Goal: Information Seeking & Learning: Learn about a topic

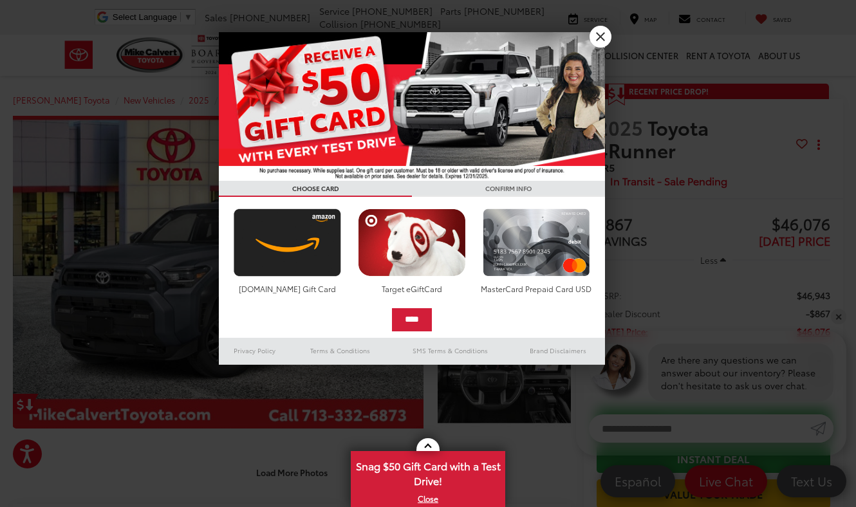
click at [597, 39] on link "X" at bounding box center [601, 37] width 22 height 22
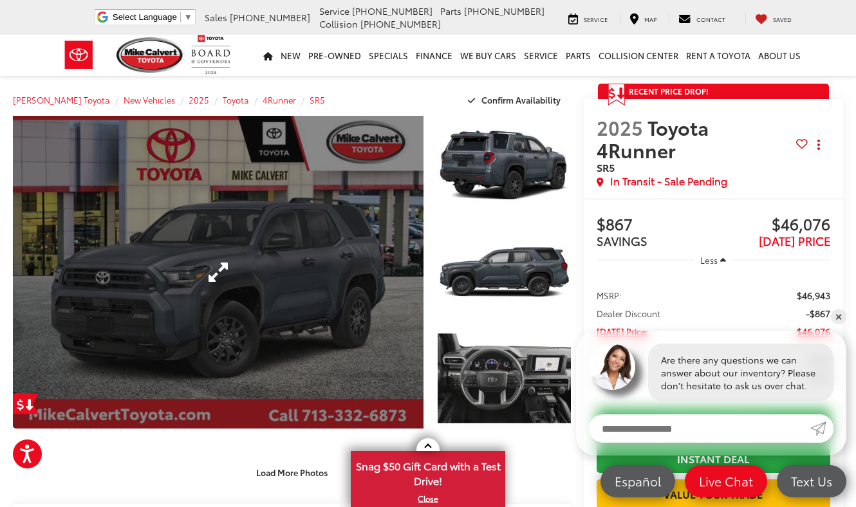
click at [374, 288] on link "Expand Photo 0" at bounding box center [218, 272] width 411 height 313
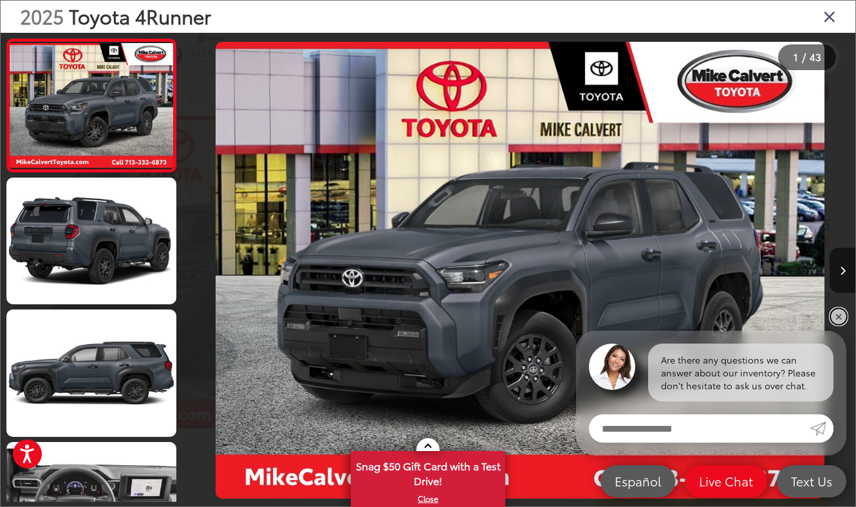
click at [838, 317] on link "✕" at bounding box center [838, 316] width 15 height 15
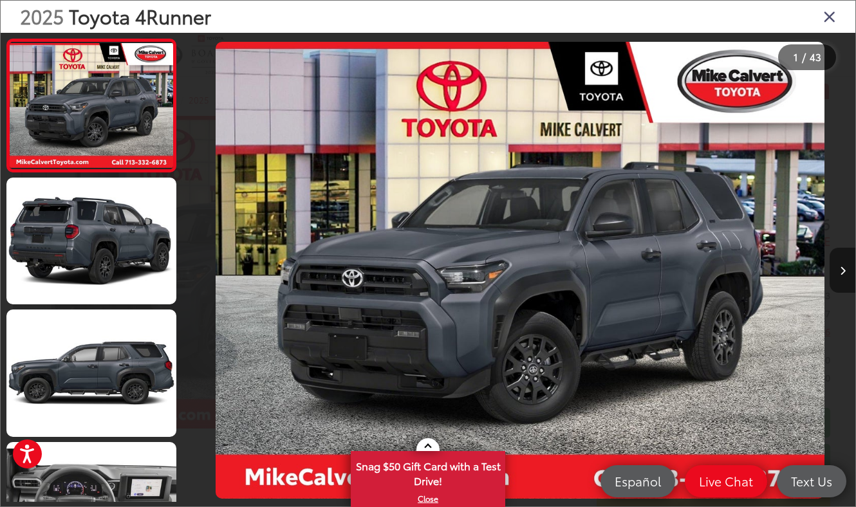
click at [840, 273] on icon "Next image" at bounding box center [843, 271] width 6 height 9
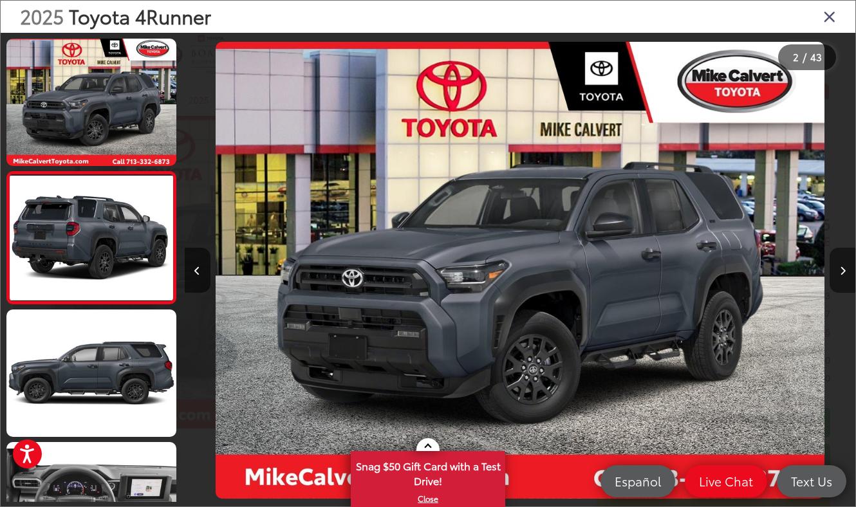
scroll to position [0, 671]
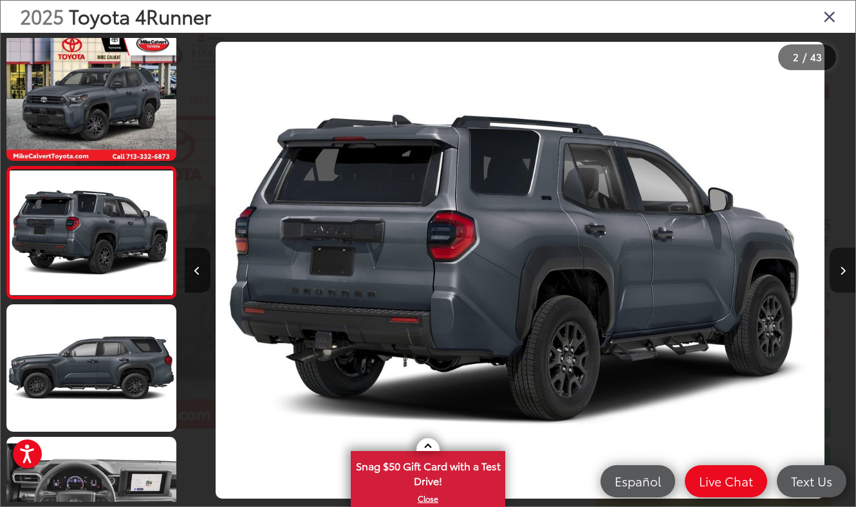
click at [840, 273] on icon "Next image" at bounding box center [843, 271] width 6 height 9
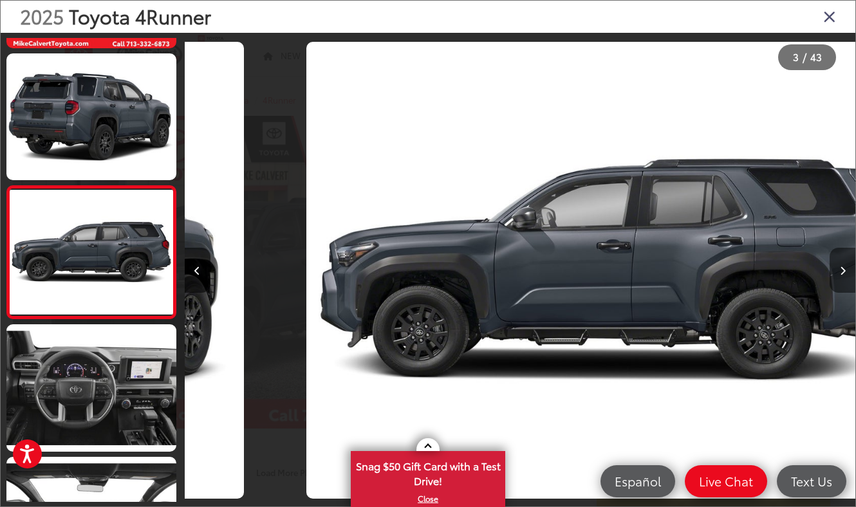
scroll to position [0, 1342]
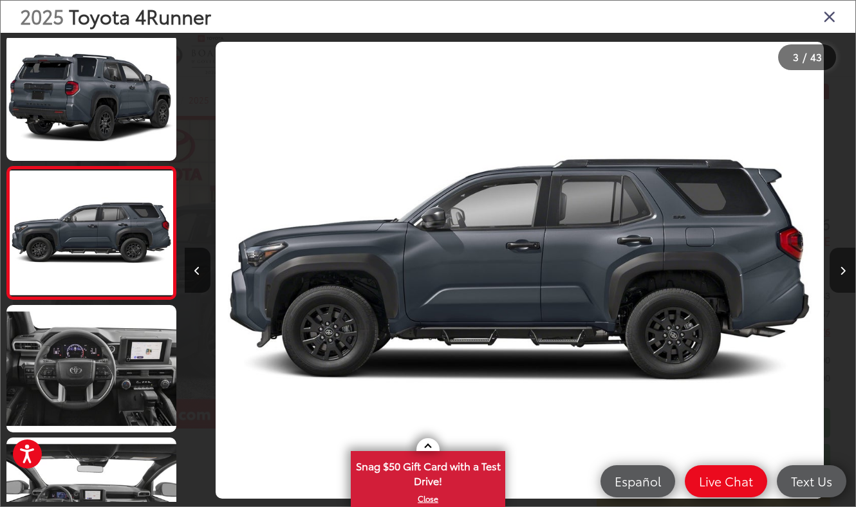
click at [840, 273] on icon "Next image" at bounding box center [843, 271] width 6 height 9
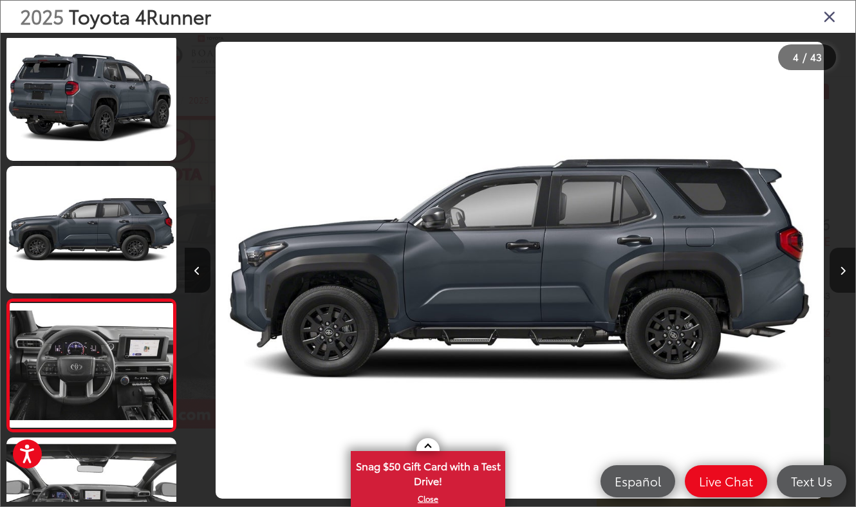
scroll to position [0, 2013]
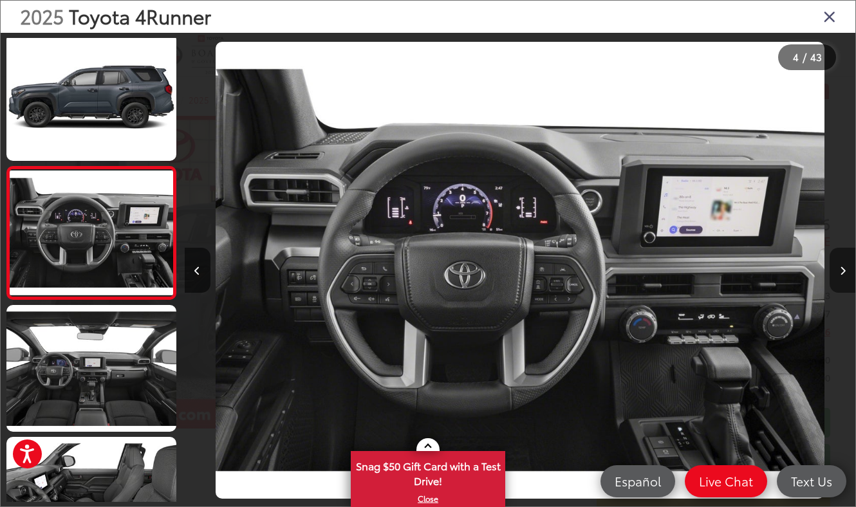
click at [840, 273] on icon "Next image" at bounding box center [843, 271] width 6 height 9
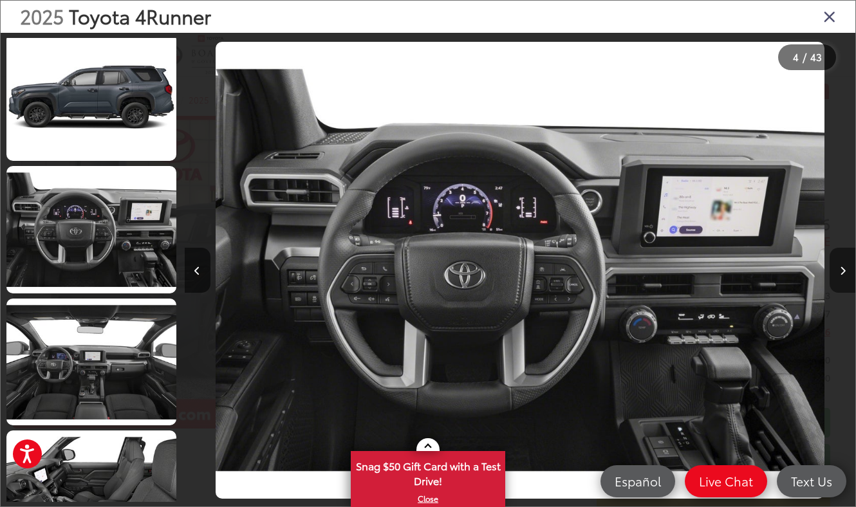
scroll to position [402, 0]
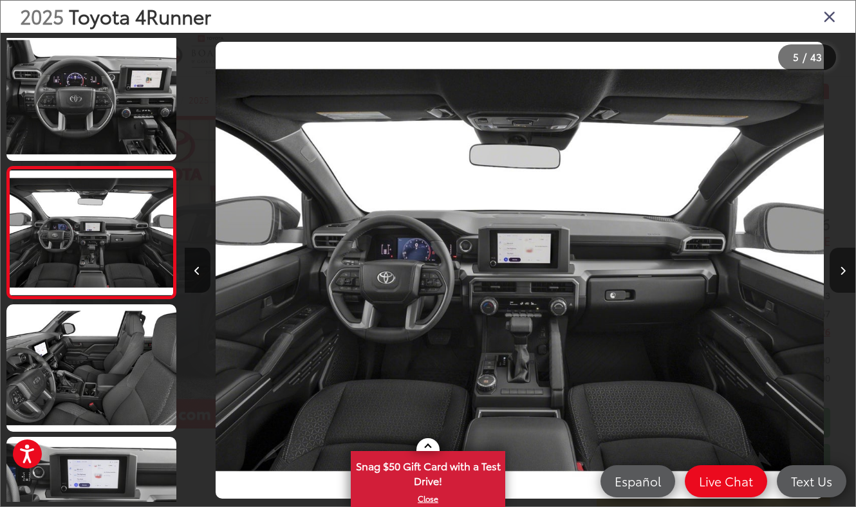
click at [840, 273] on icon "Next image" at bounding box center [843, 271] width 6 height 9
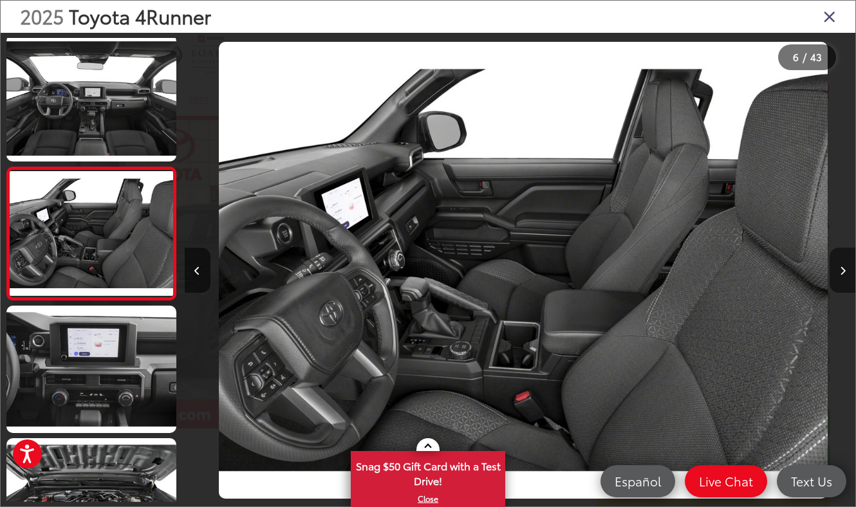
scroll to position [0, 3356]
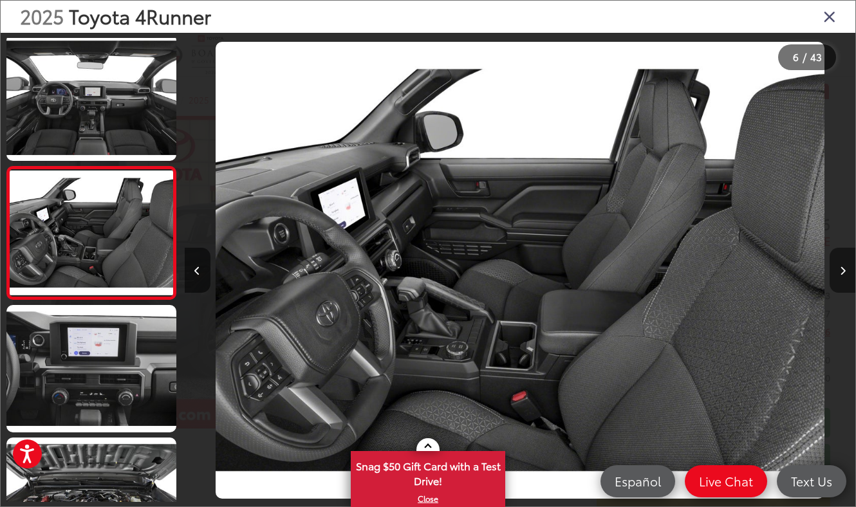
click at [840, 273] on icon "Next image" at bounding box center [843, 271] width 6 height 9
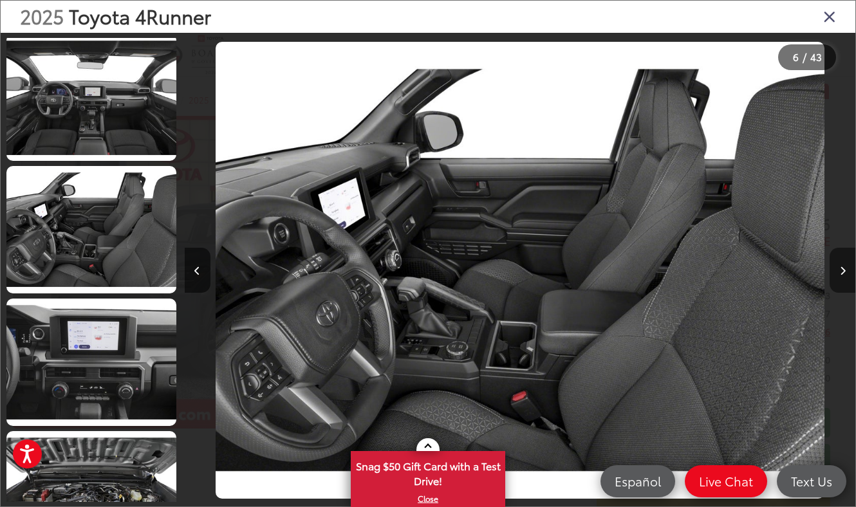
scroll to position [0, 4026]
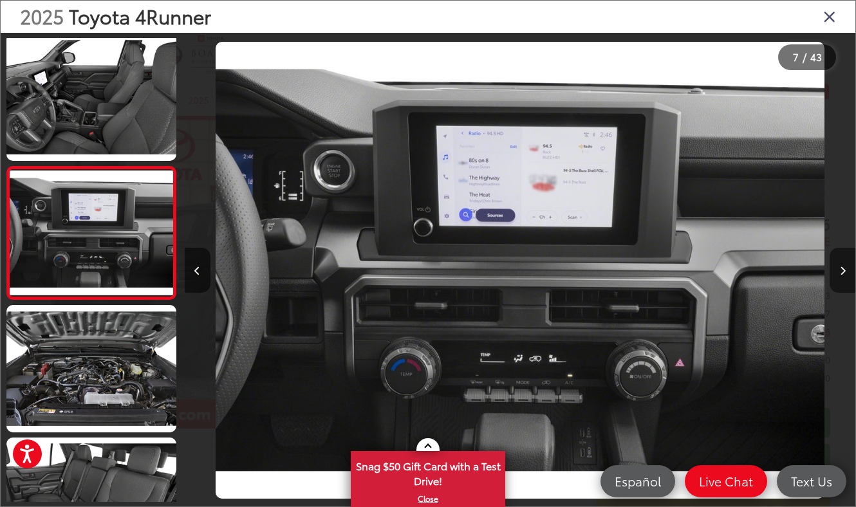
click at [840, 273] on icon "Next image" at bounding box center [843, 271] width 6 height 9
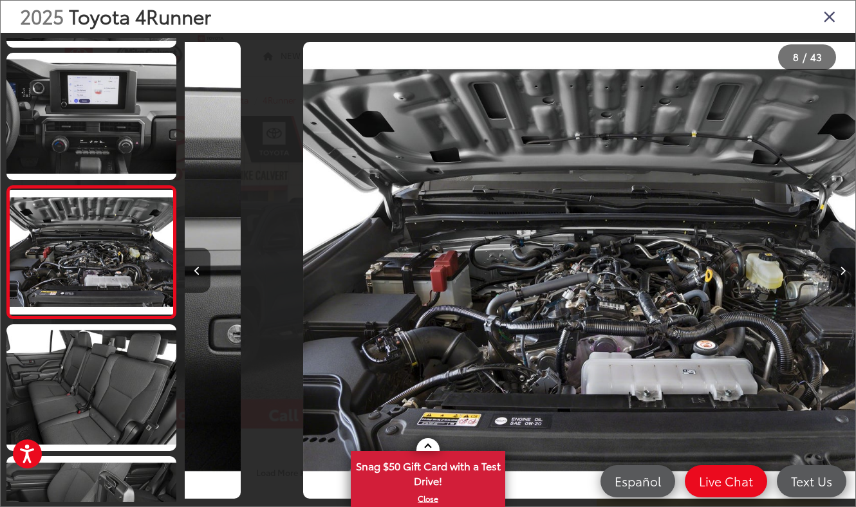
scroll to position [0, 4698]
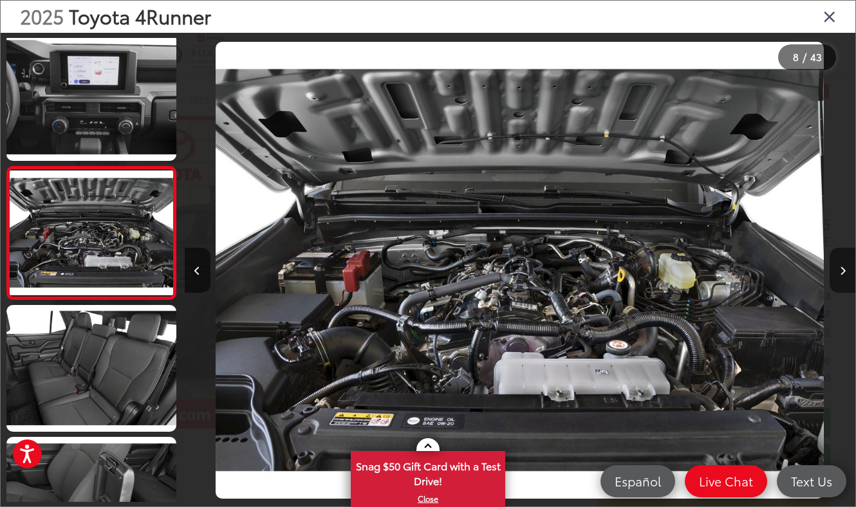
click at [840, 273] on icon "Next image" at bounding box center [843, 271] width 6 height 9
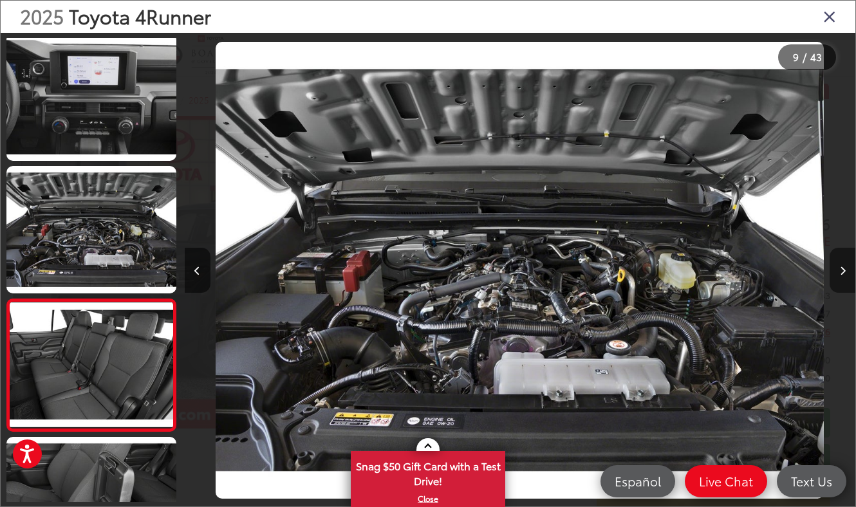
scroll to position [0, 5369]
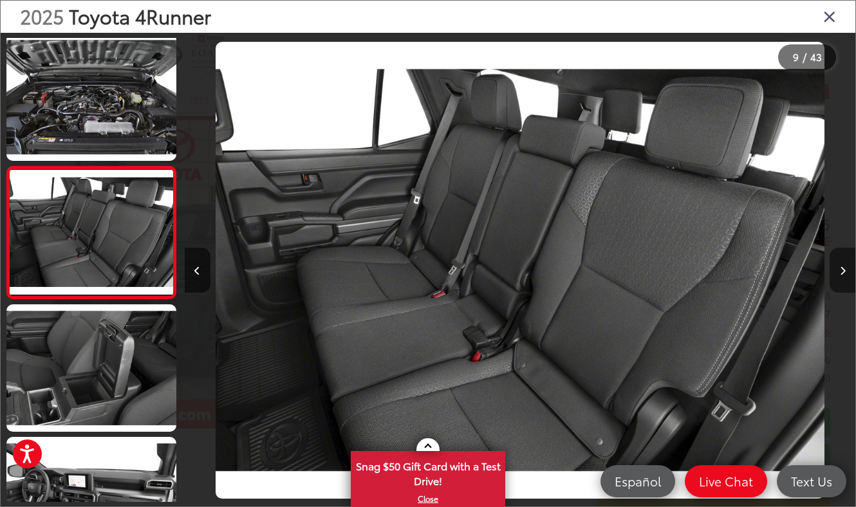
click at [840, 273] on icon "Next image" at bounding box center [843, 271] width 6 height 9
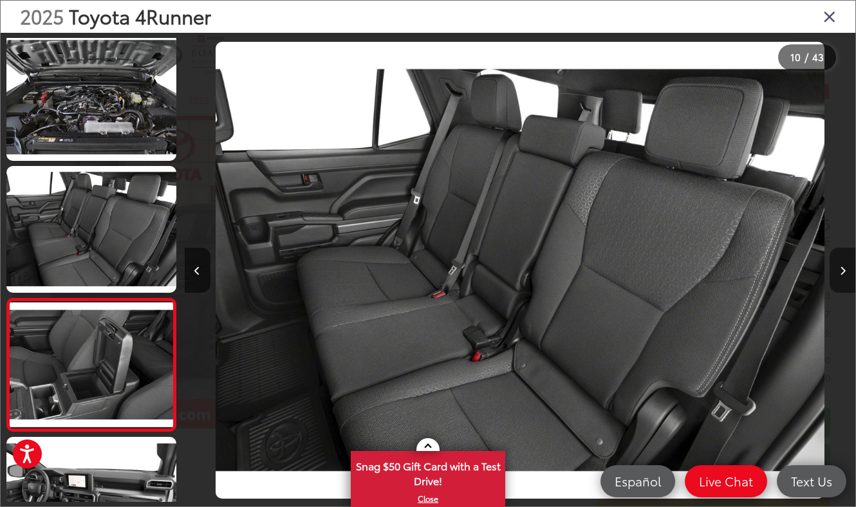
scroll to position [0, 6040]
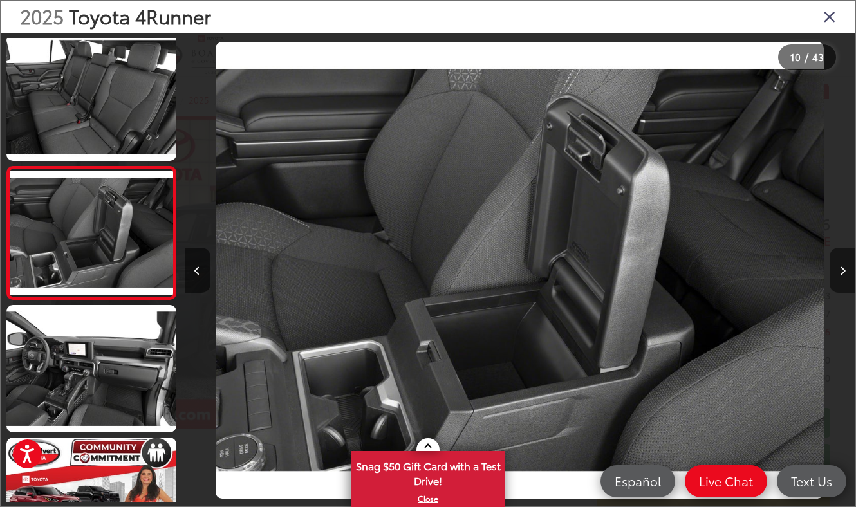
click at [840, 273] on icon "Next image" at bounding box center [843, 271] width 6 height 9
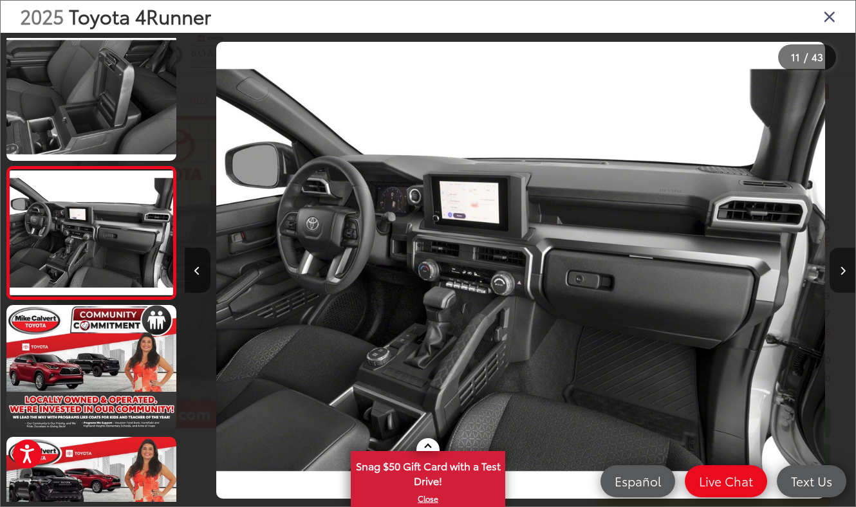
scroll to position [0, 6711]
click at [840, 273] on icon "Next image" at bounding box center [843, 271] width 6 height 9
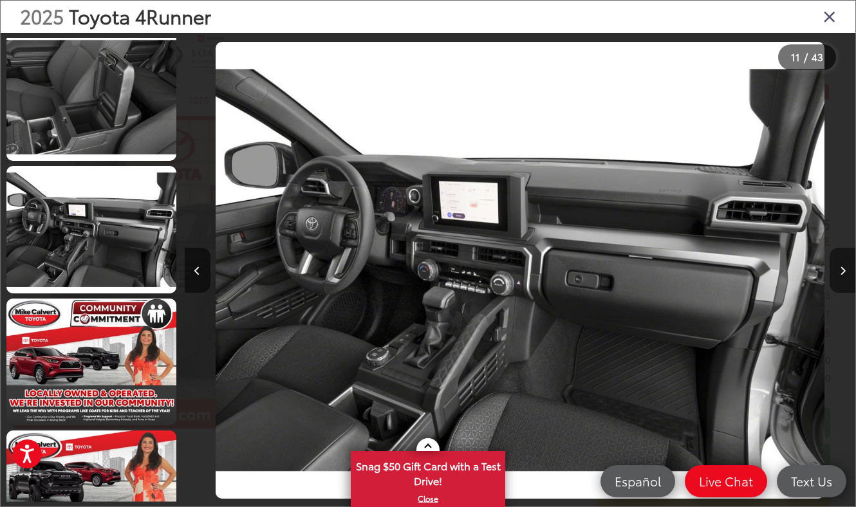
scroll to position [0, 0]
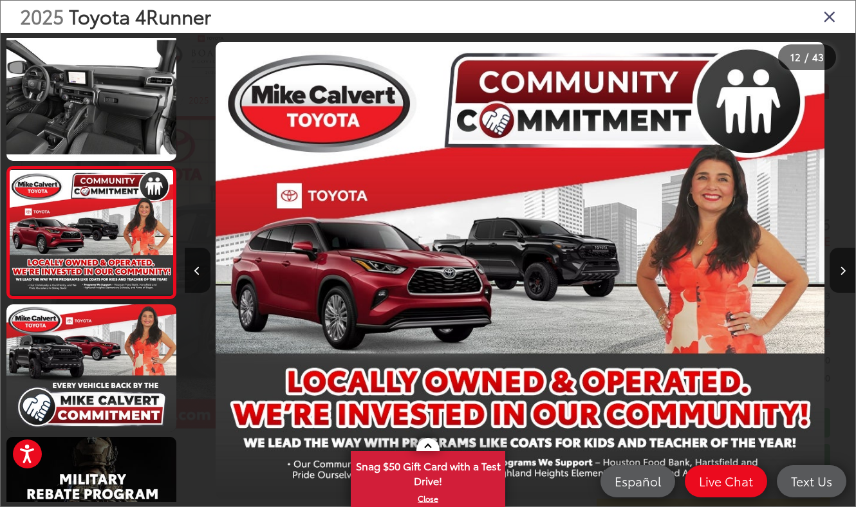
click at [833, 19] on icon "Close gallery" at bounding box center [829, 16] width 13 height 17
